Goal: Use online tool/utility: Use online tool/utility

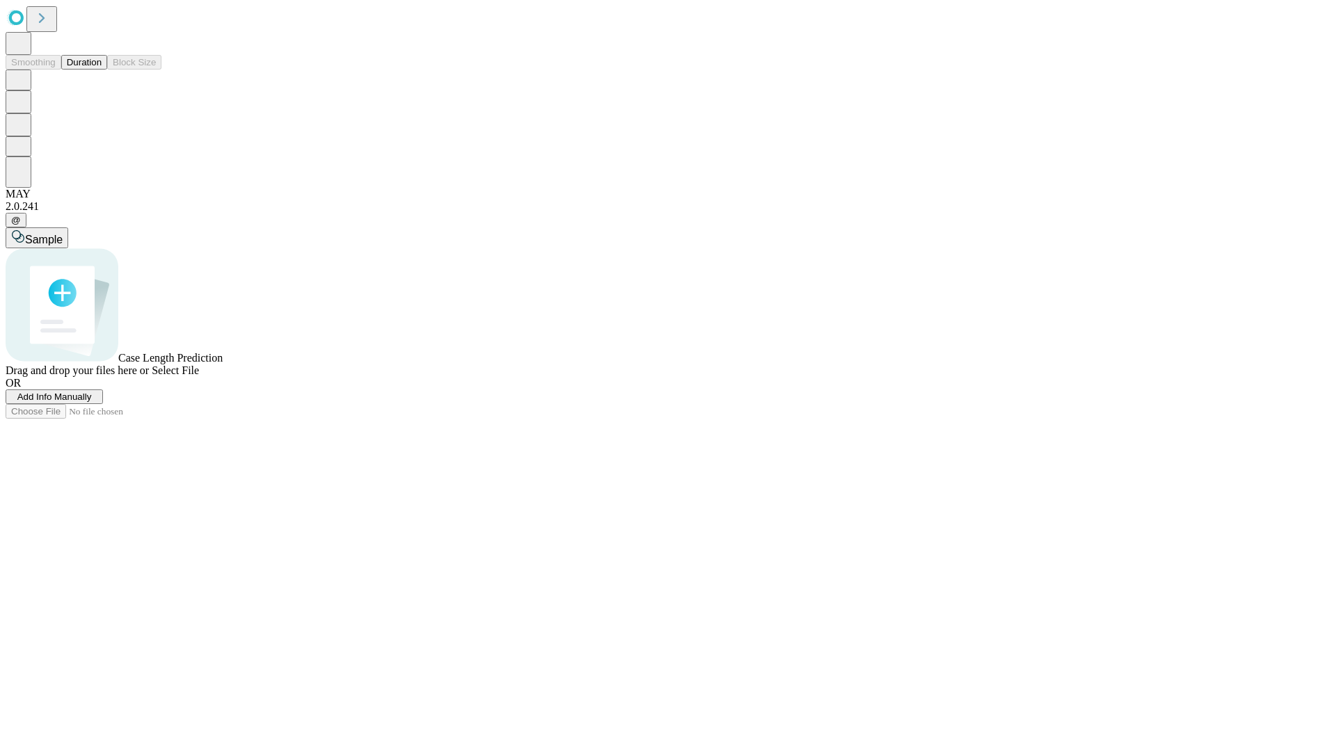
click at [102, 70] on button "Duration" at bounding box center [84, 62] width 46 height 15
click at [63, 234] on span "Sample" at bounding box center [44, 240] width 38 height 12
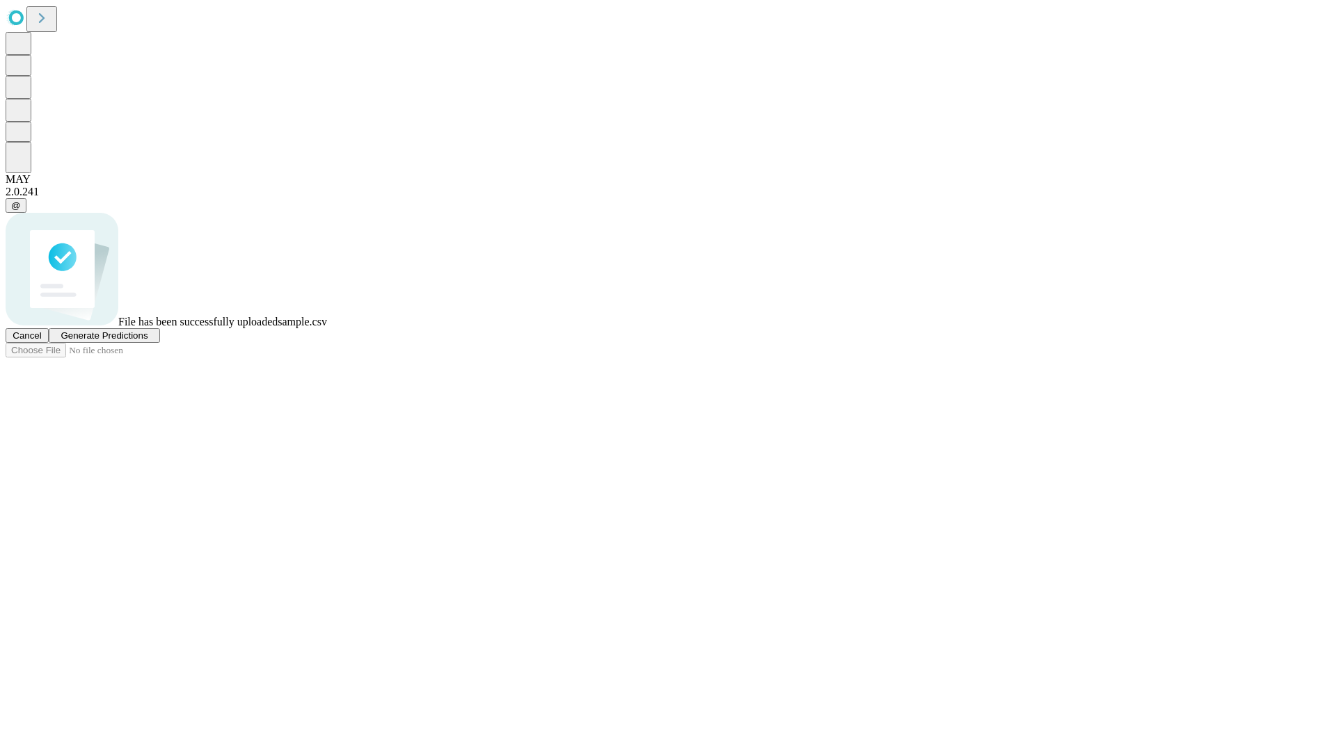
click at [147, 341] on span "Generate Predictions" at bounding box center [104, 335] width 87 height 10
